Goal: Information Seeking & Learning: Learn about a topic

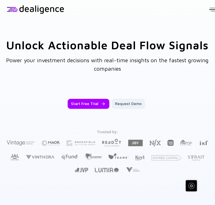
click at [208, 8] on div at bounding box center [213, 9] width 16 height 13
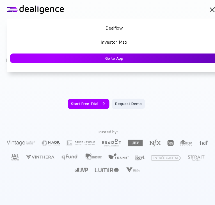
click at [117, 59] on div "Go to App" at bounding box center [114, 58] width 209 height 10
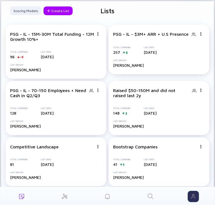
click at [152, 196] on icon "Search" at bounding box center [150, 196] width 7 height 7
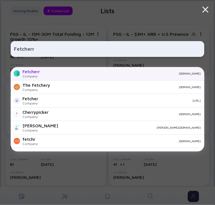
type input "Fetcherr"
click at [56, 75] on div "Fetcherr Company [DOMAIN_NAME]" at bounding box center [108, 73] width 194 height 13
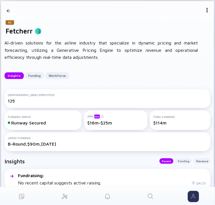
click at [93, 59] on div "AI-driven solutions for the airline industry that specialize in dynamic pricing…" at bounding box center [101, 50] width 194 height 22
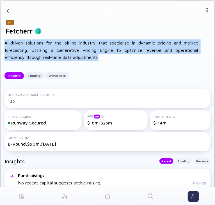
drag, startPoint x: 83, startPoint y: 58, endPoint x: 4, endPoint y: 41, distance: 80.8
click at [4, 41] on div "AI-driven solutions for the airline industry that specialize in dynamic pricing…" at bounding box center [101, 50] width 194 height 22
copy div "AI-driven solutions for the airline industry that specialize in dynamic pricing…"
click at [154, 195] on icon "Search" at bounding box center [150, 196] width 7 height 7
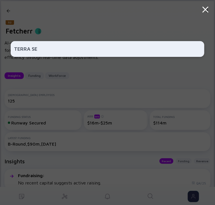
type input "TERRA SEC"
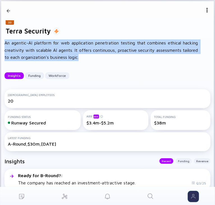
drag, startPoint x: 85, startPoint y: 58, endPoint x: -1, endPoint y: 44, distance: 87.5
click at [0, 44] on html "Notes ( Terra Security ) Lists 33 Terra Security Insights Funding Workforce Lis…" at bounding box center [107, 102] width 215 height 205
copy div "An agentic-AI platform for web application penetration testing that combines et…"
click at [134, 59] on div "An agentic-AI platform for web application penetration testing that combines et…" at bounding box center [101, 50] width 194 height 22
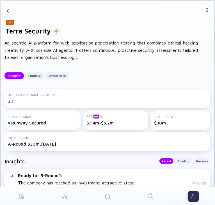
click at [204, 7] on div "33 Terra Security Insights Funding Workforce" at bounding box center [108, 10] width 200 height 19
click at [202, 8] on div "33 Terra Security Insights Funding Workforce" at bounding box center [108, 10] width 200 height 19
click at [205, 12] on img at bounding box center [207, 10] width 4 height 4
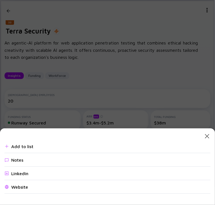
click at [67, 80] on div "Close Modal Add to list Notes Linkedin Website" at bounding box center [107, 102] width 215 height 205
click at [206, 136] on icon "Close Modal" at bounding box center [207, 136] width 7 height 7
